Goal: Information Seeking & Learning: Learn about a topic

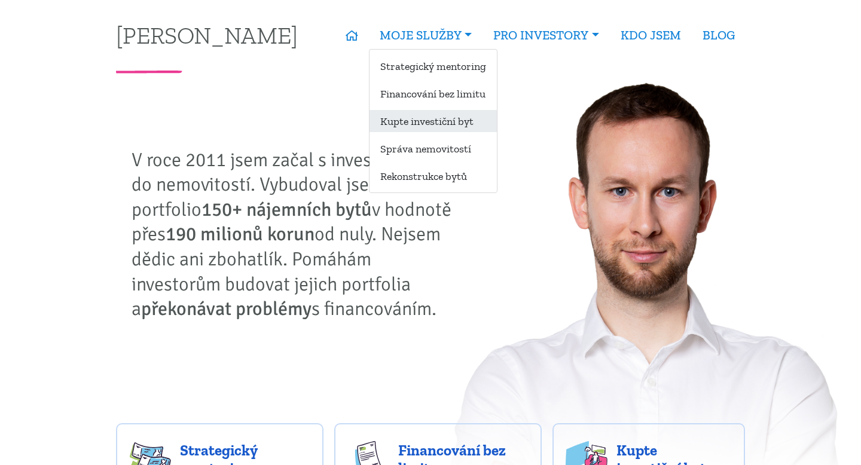
click at [439, 120] on link "Kupte investiční byt" at bounding box center [433, 121] width 127 height 22
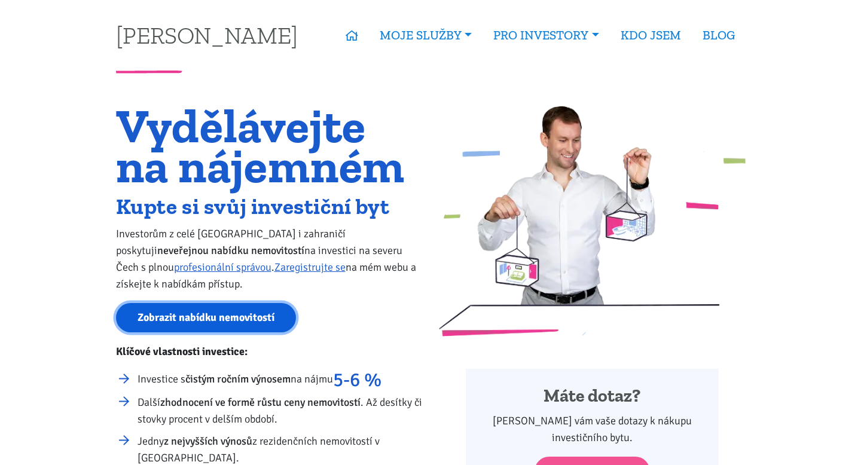
click at [243, 318] on link "Zobrazit nabídku nemovitostí" at bounding box center [206, 317] width 180 height 29
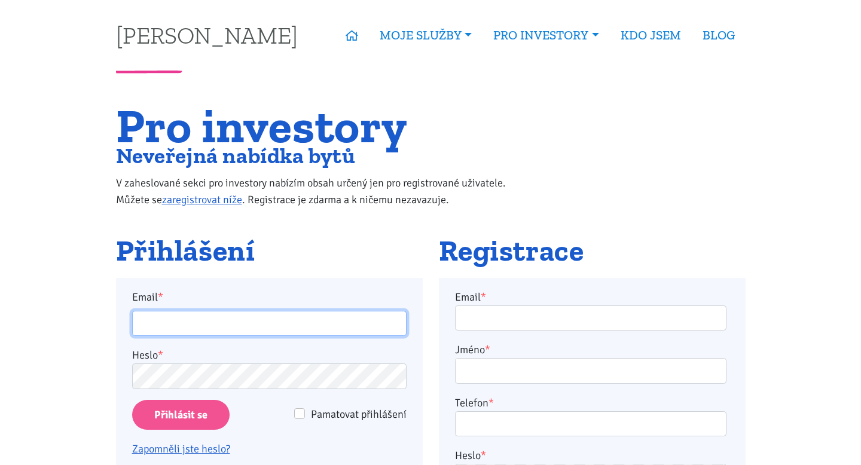
click at [243, 325] on input "Email *" at bounding box center [269, 324] width 275 height 26
type input "jan.hlavon@centrum.cz"
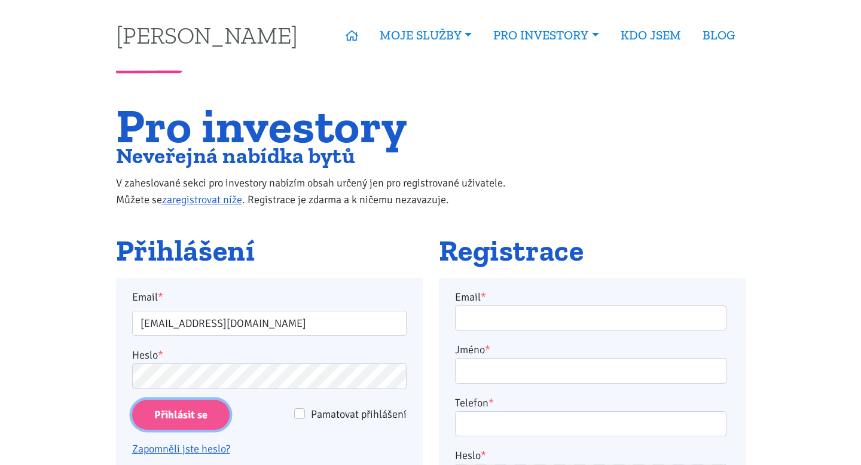
click at [204, 419] on input "Přihlásit se" at bounding box center [180, 415] width 97 height 31
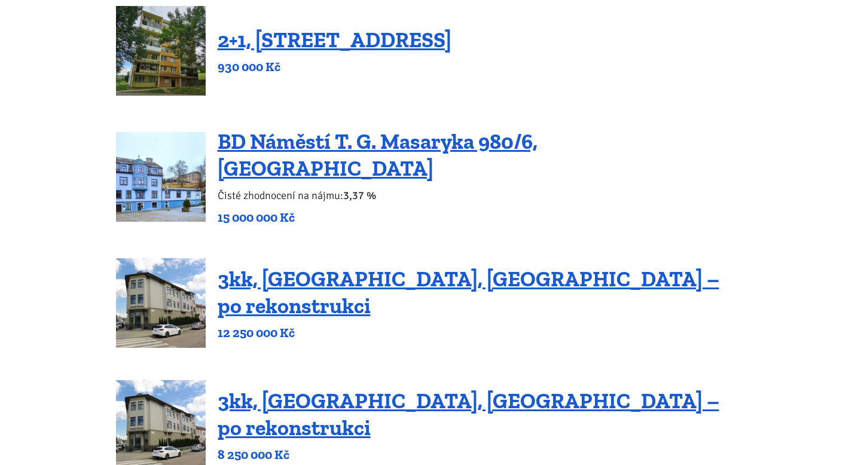
scroll to position [407, 0]
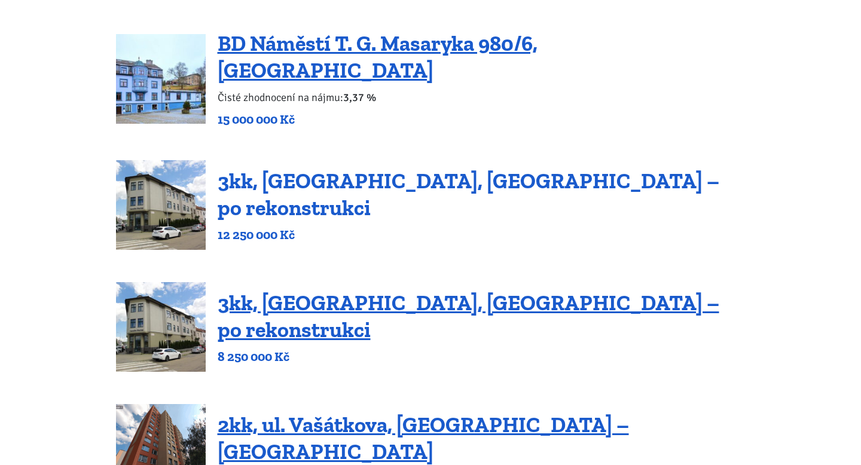
click at [336, 188] on link "3kk, [GEOGRAPHIC_DATA], [GEOGRAPHIC_DATA] – po rekonstrukci" at bounding box center [469, 194] width 502 height 53
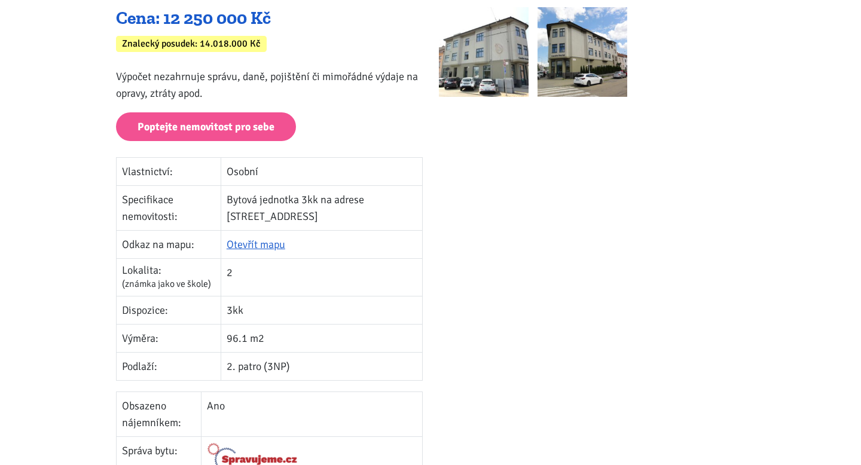
scroll to position [64, 0]
